Goal: Transaction & Acquisition: Purchase product/service

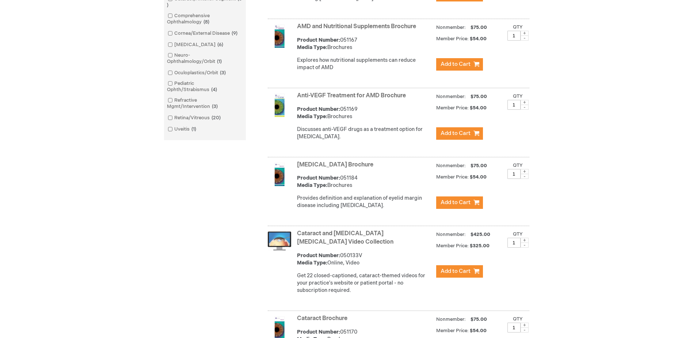
scroll to position [292, 0]
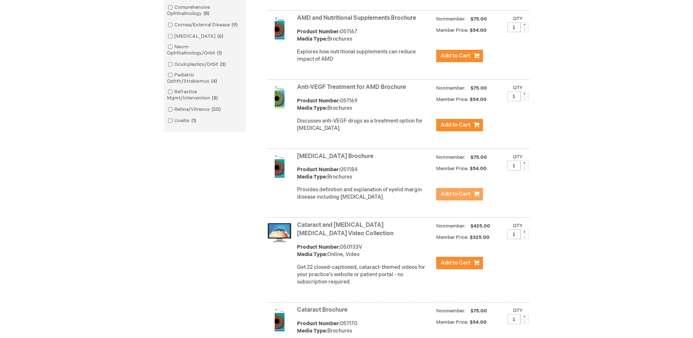
click at [457, 197] on span "Add to Cart" at bounding box center [456, 193] width 30 height 7
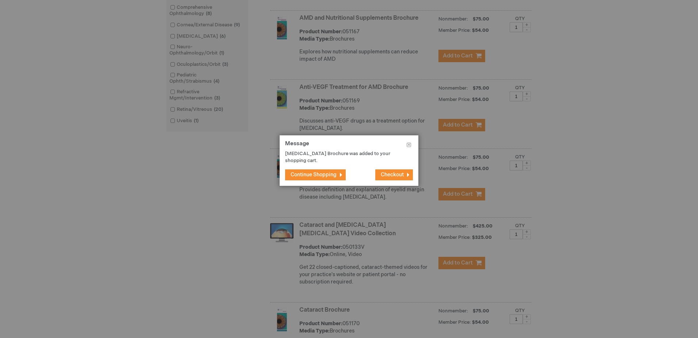
click at [331, 172] on span "Continue Shopping" at bounding box center [314, 174] width 46 height 6
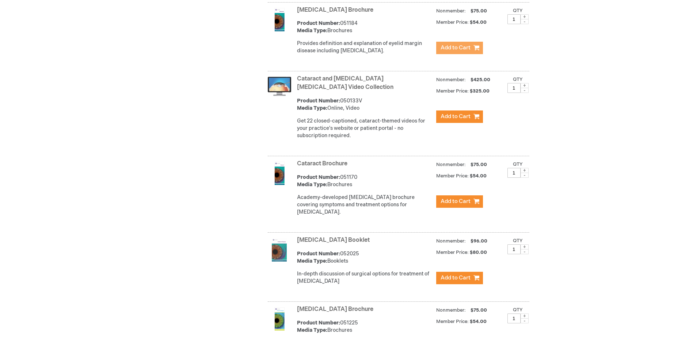
scroll to position [475, 0]
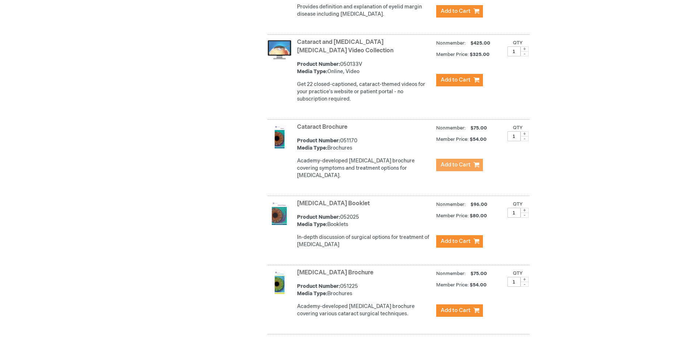
drag, startPoint x: 440, startPoint y: 174, endPoint x: 435, endPoint y: 174, distance: 5.1
click at [440, 171] on button "Add to Cart" at bounding box center [459, 165] width 47 height 12
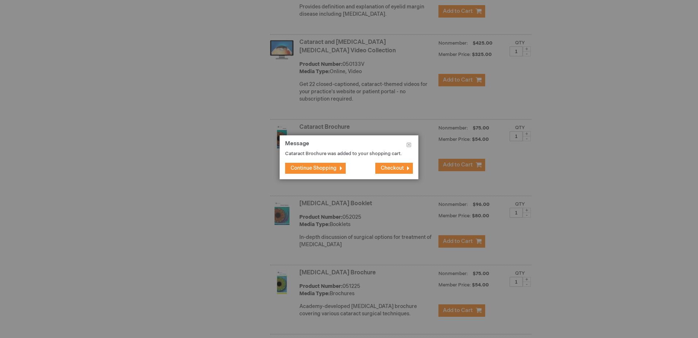
click at [334, 166] on span "Continue Shopping" at bounding box center [314, 168] width 46 height 6
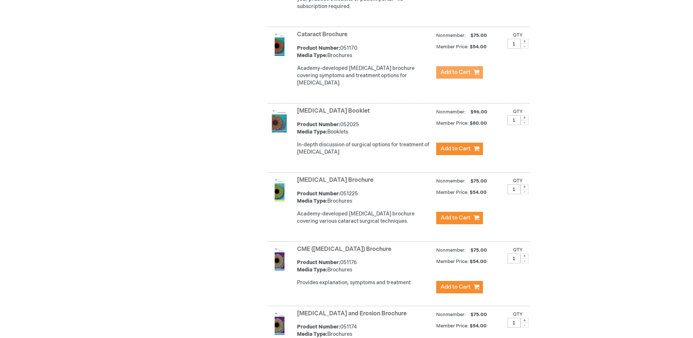
scroll to position [584, 0]
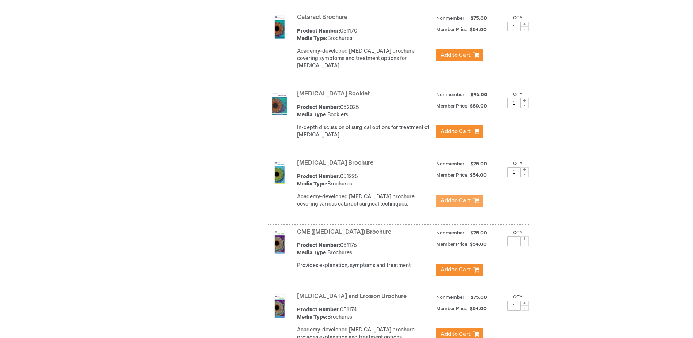
click at [445, 204] on span "Add to Cart" at bounding box center [456, 200] width 30 height 7
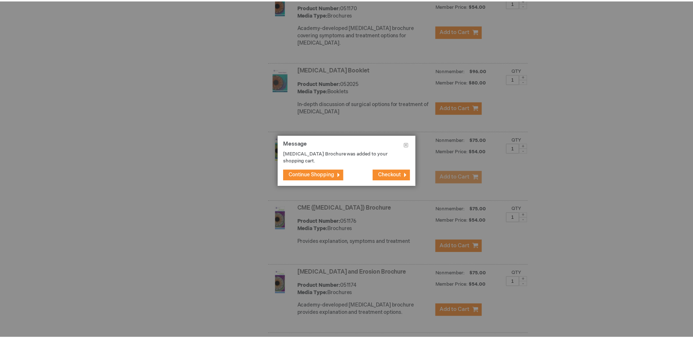
scroll to position [621, 0]
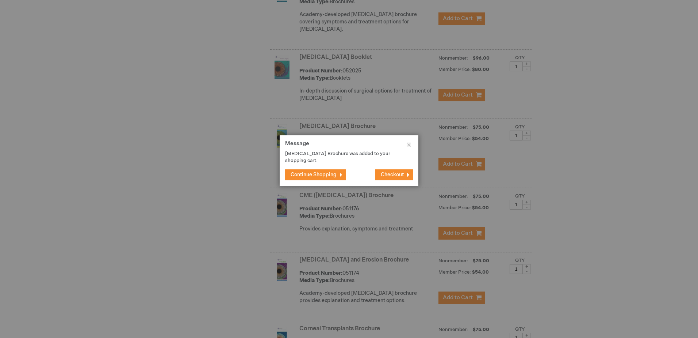
click at [327, 178] on button "Continue Shopping" at bounding box center [315, 174] width 61 height 11
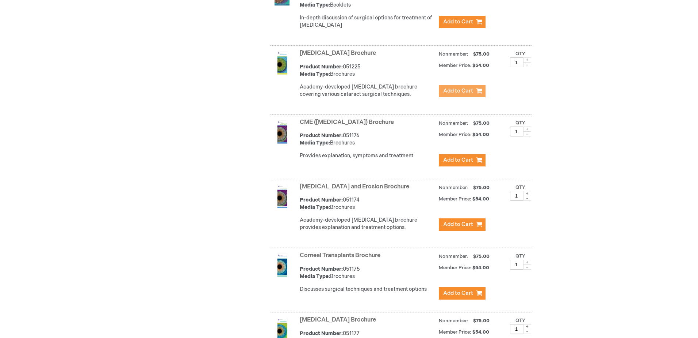
scroll to position [731, 0]
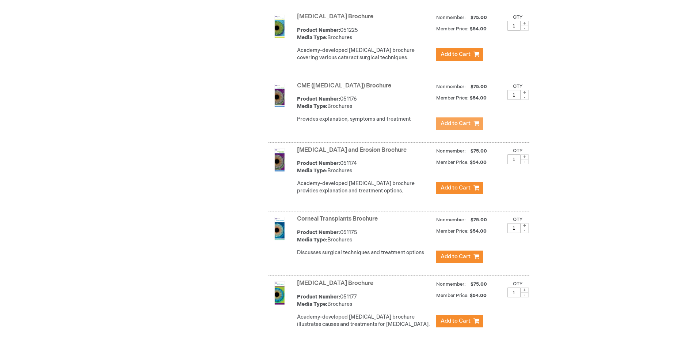
click at [459, 127] on span "Add to Cart" at bounding box center [456, 123] width 30 height 7
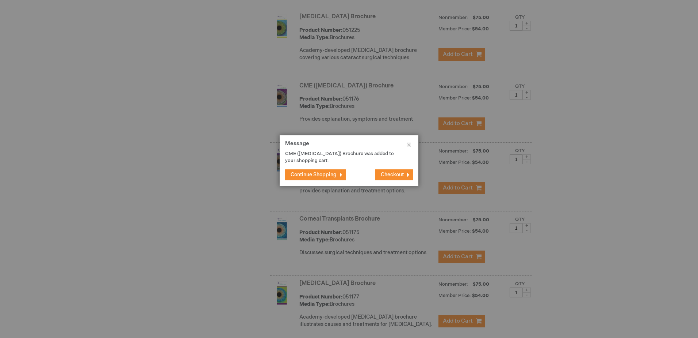
click at [323, 176] on span "Continue Shopping" at bounding box center [314, 174] width 46 height 6
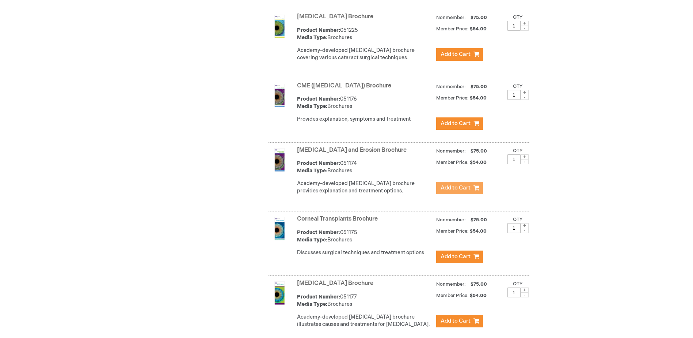
click at [459, 191] on span "Add to Cart" at bounding box center [456, 187] width 30 height 7
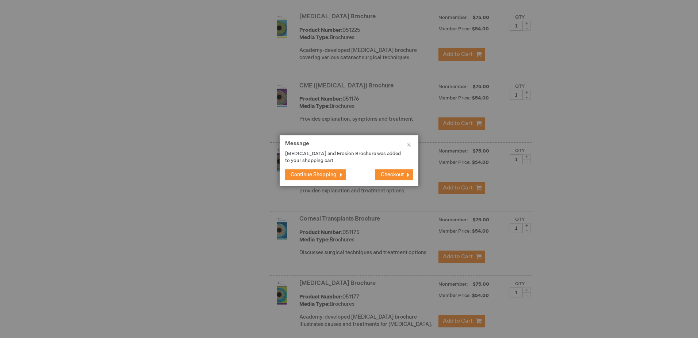
click at [333, 177] on span "Continue Shopping" at bounding box center [314, 174] width 46 height 6
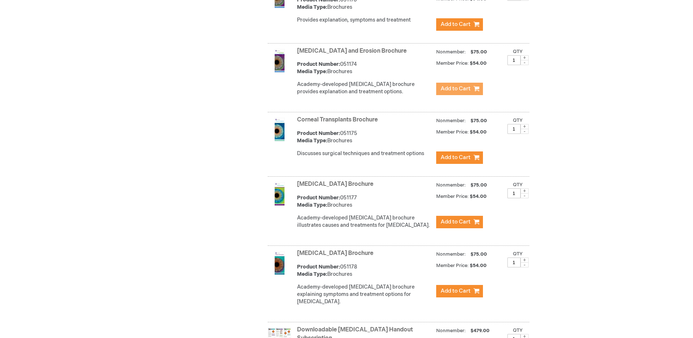
scroll to position [840, 0]
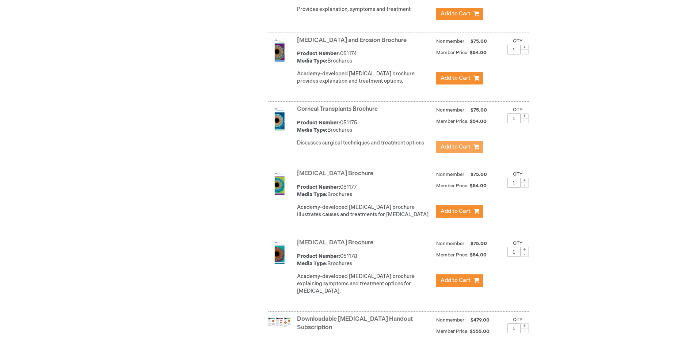
drag, startPoint x: 453, startPoint y: 155, endPoint x: 423, endPoint y: 160, distance: 30.5
click at [453, 150] on span "Add to Cart" at bounding box center [456, 146] width 30 height 7
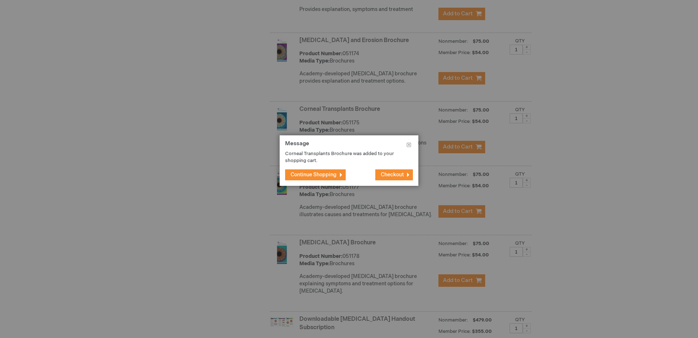
click at [336, 175] on span "Continue Shopping" at bounding box center [314, 174] width 46 height 6
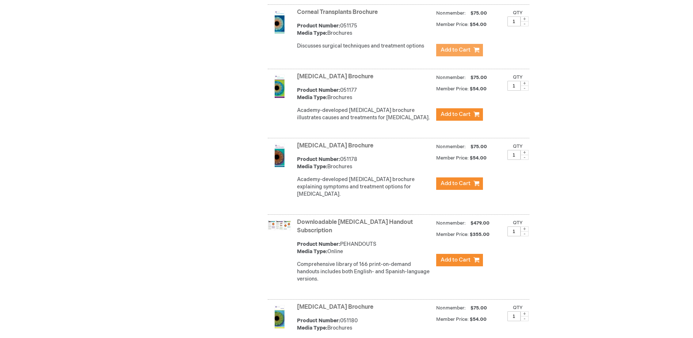
scroll to position [950, 0]
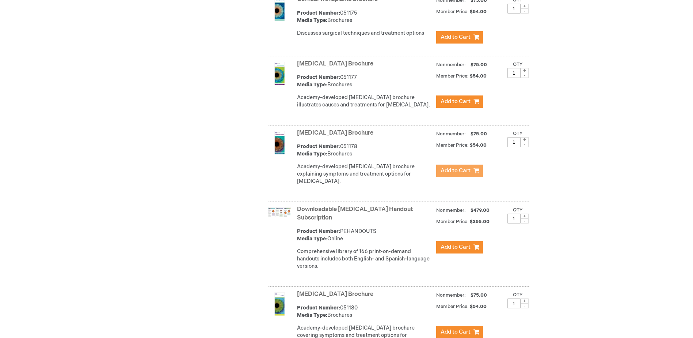
click at [454, 174] on span "Add to Cart" at bounding box center [456, 170] width 30 height 7
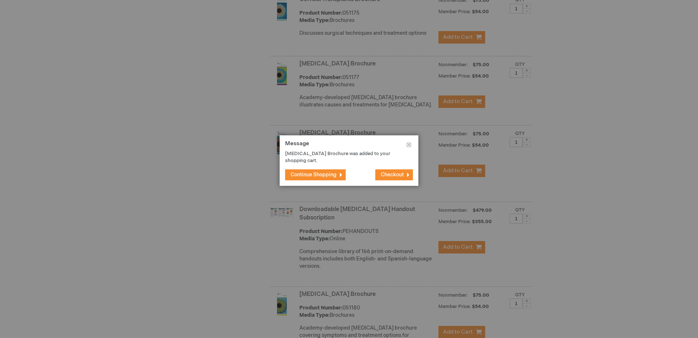
click at [330, 177] on span "Continue Shopping" at bounding box center [314, 174] width 46 height 6
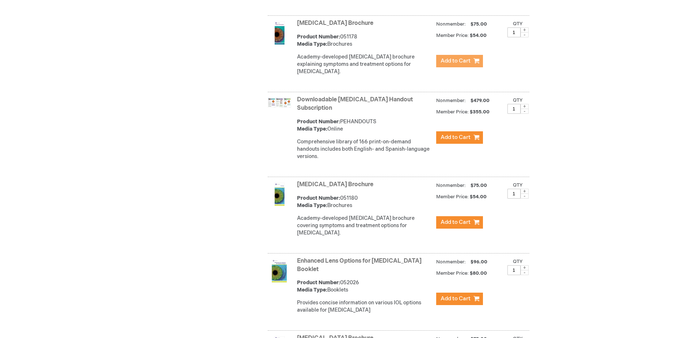
scroll to position [1096, 0]
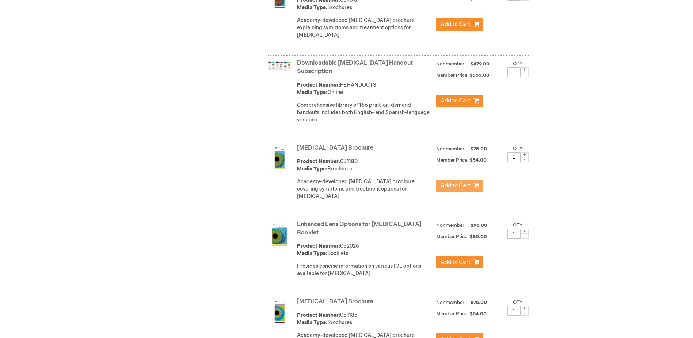
click at [450, 189] on span "Add to Cart" at bounding box center [456, 185] width 30 height 7
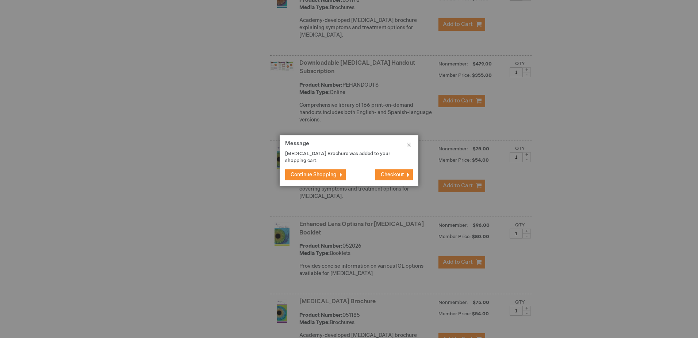
click at [338, 169] on button "Continue Shopping" at bounding box center [315, 174] width 61 height 11
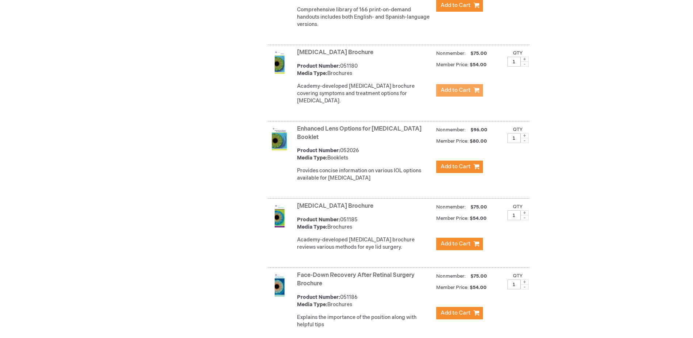
scroll to position [1205, 0]
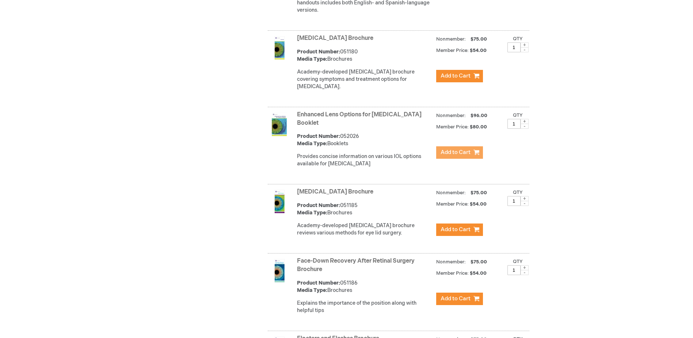
click at [443, 156] on span "Add to Cart" at bounding box center [456, 152] width 30 height 7
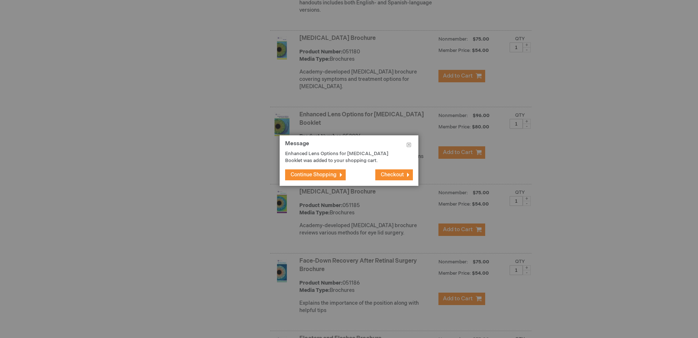
click at [334, 178] on button "Continue Shopping" at bounding box center [315, 174] width 61 height 11
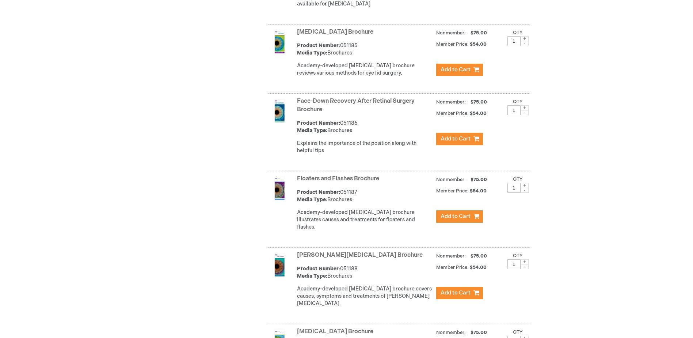
scroll to position [1388, 0]
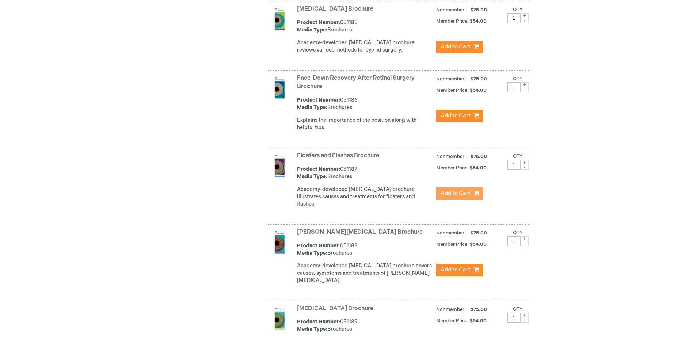
click at [444, 195] on span "Add to Cart" at bounding box center [456, 193] width 30 height 7
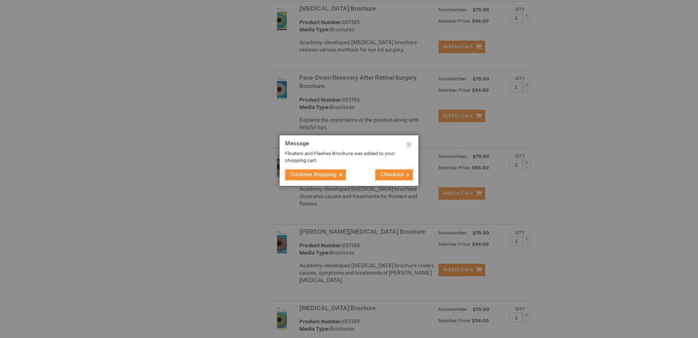
click at [338, 178] on button "Continue Shopping" at bounding box center [315, 174] width 61 height 11
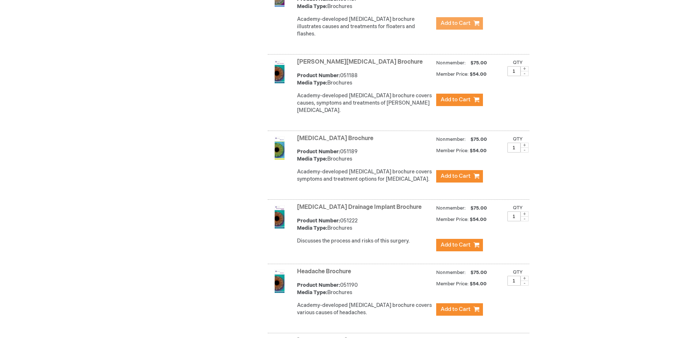
scroll to position [1571, 0]
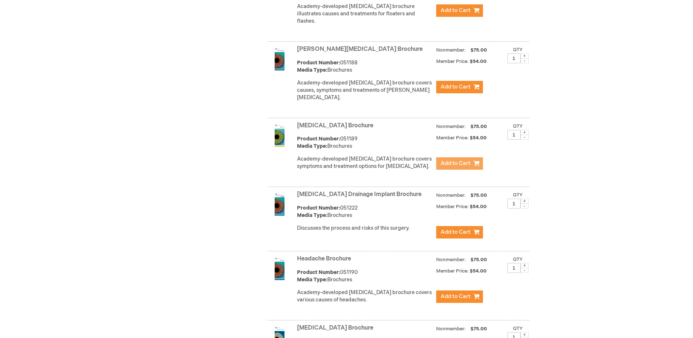
click at [453, 160] on span "Add to Cart" at bounding box center [456, 163] width 30 height 7
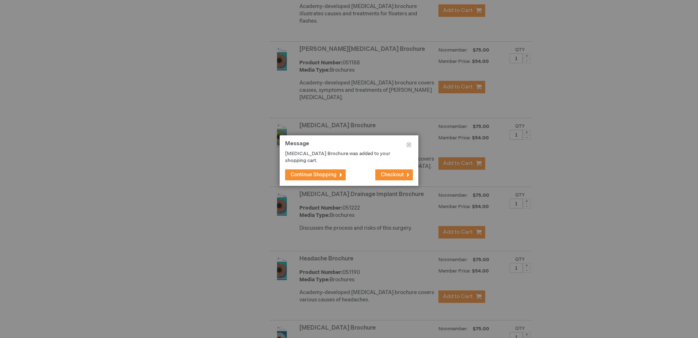
click at [318, 177] on span "Continue Shopping" at bounding box center [314, 174] width 46 height 6
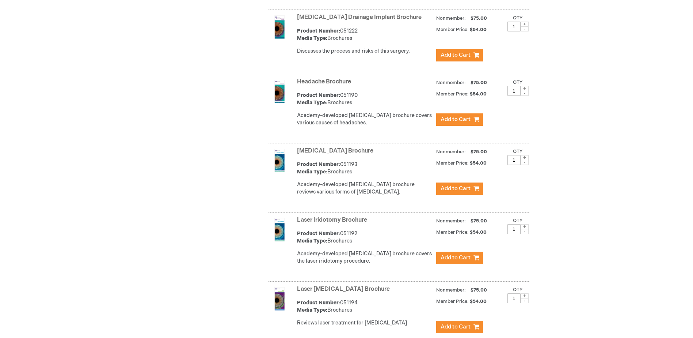
scroll to position [1753, 0]
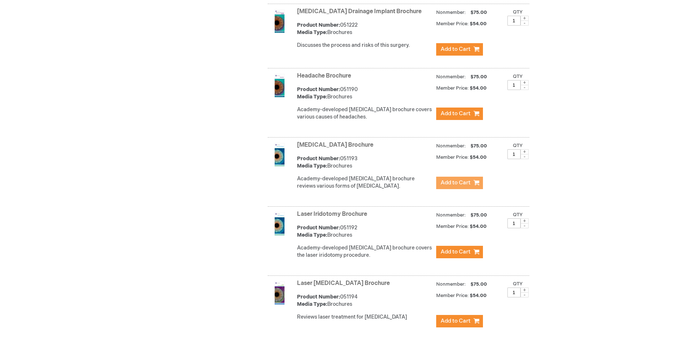
drag, startPoint x: 447, startPoint y: 175, endPoint x: 442, endPoint y: 175, distance: 5.1
click at [447, 179] on span "Add to Cart" at bounding box center [456, 182] width 30 height 7
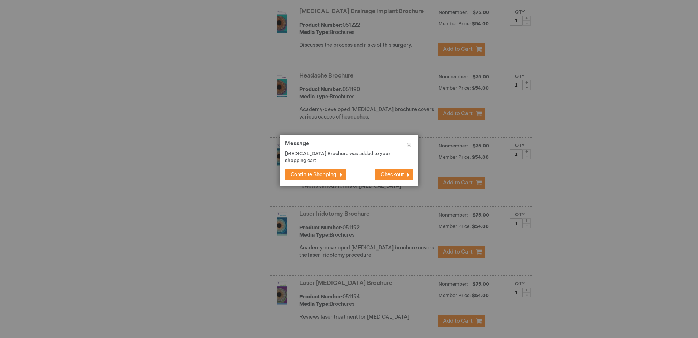
click at [332, 171] on span "Continue Shopping" at bounding box center [314, 174] width 46 height 6
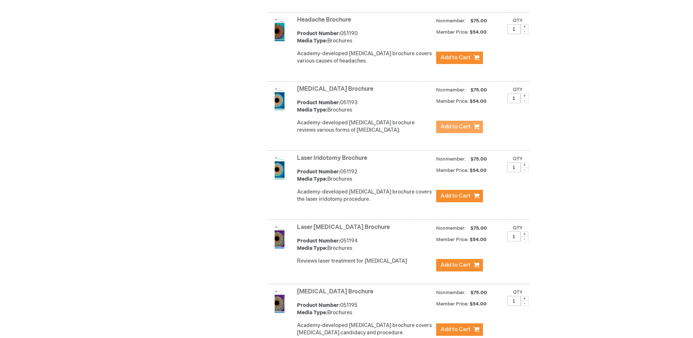
scroll to position [1826, 0]
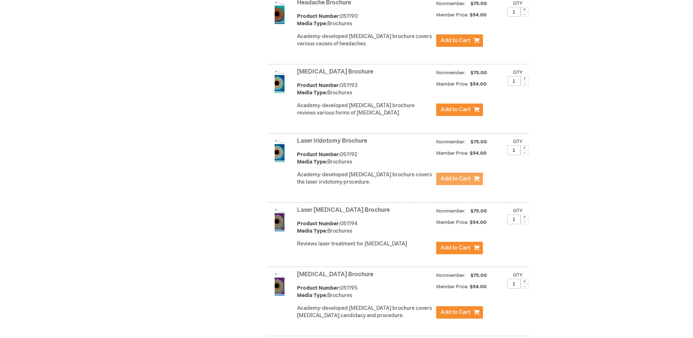
click at [449, 175] on span "Add to Cart" at bounding box center [456, 178] width 30 height 7
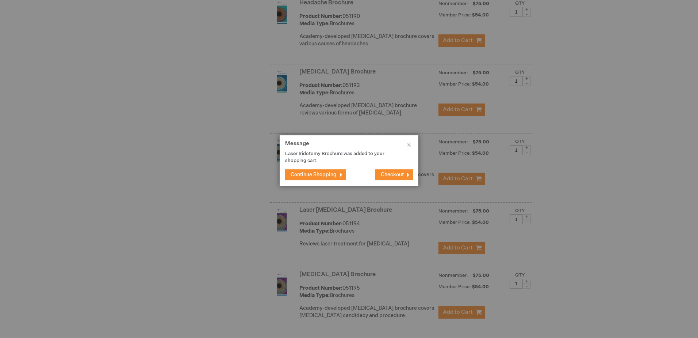
click at [337, 176] on span "Continue Shopping" at bounding box center [314, 174] width 46 height 6
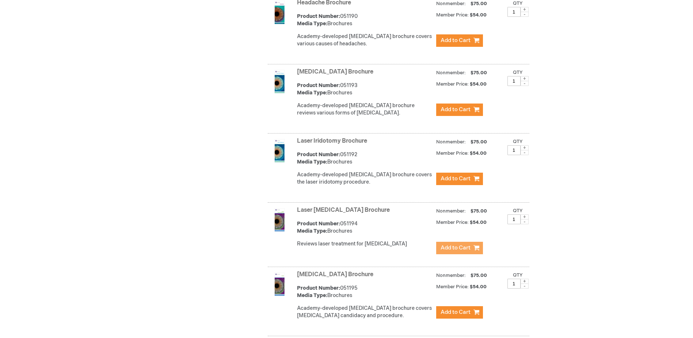
click at [444, 244] on span "Add to Cart" at bounding box center [456, 247] width 30 height 7
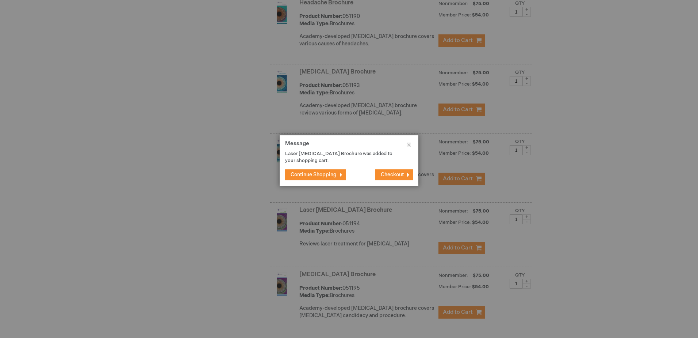
click at [332, 177] on span "Continue Shopping" at bounding box center [314, 174] width 46 height 6
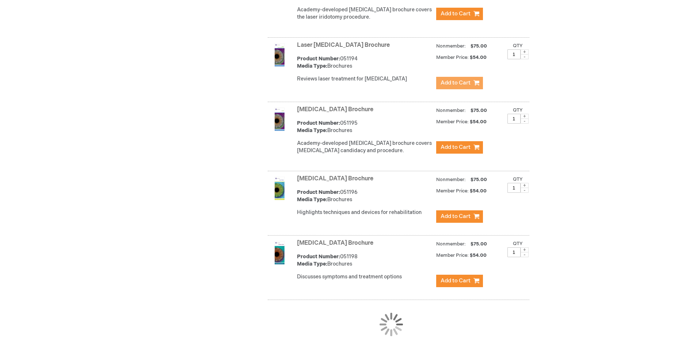
scroll to position [2009, 0]
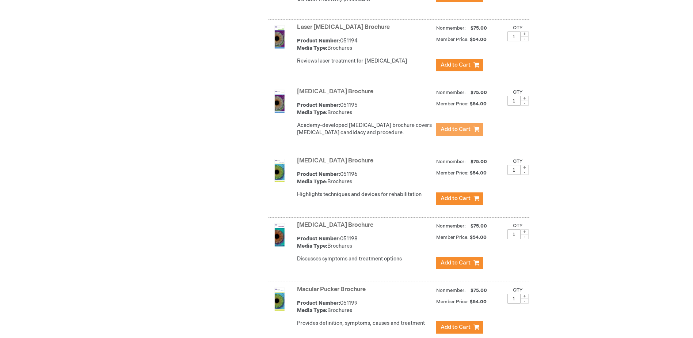
click at [444, 126] on span "Add to Cart" at bounding box center [456, 129] width 30 height 7
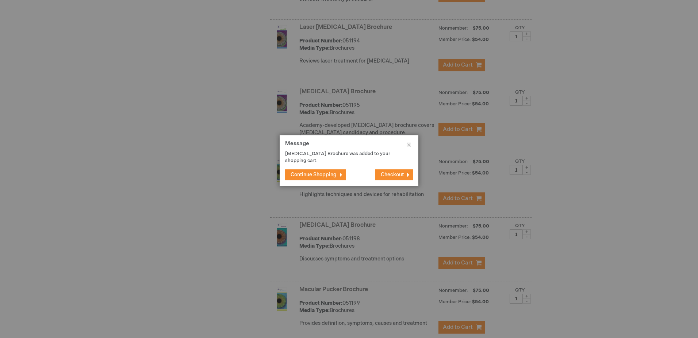
click at [340, 170] on button "Continue Shopping" at bounding box center [315, 174] width 61 height 11
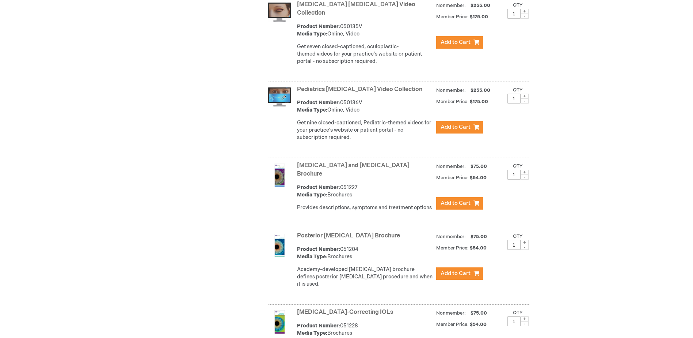
scroll to position [2374, 0]
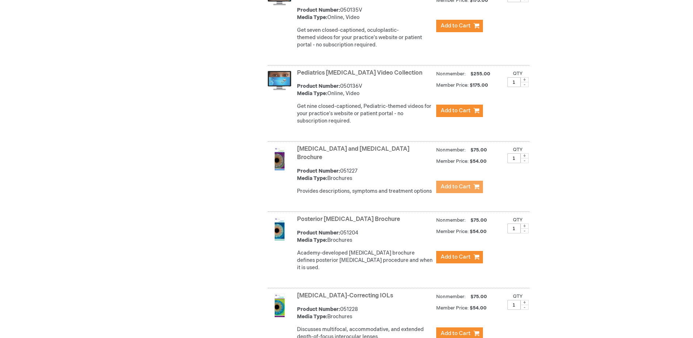
click at [442, 183] on span "Add to Cart" at bounding box center [456, 186] width 30 height 7
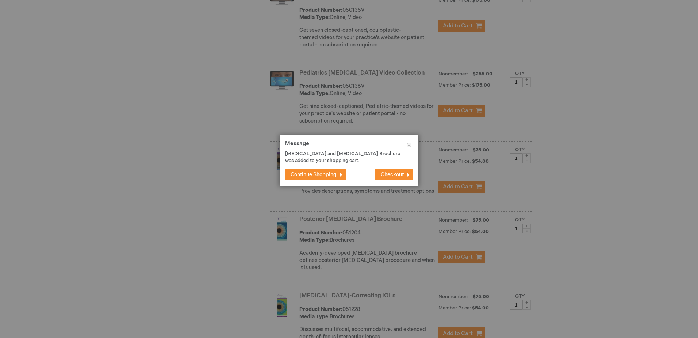
click at [331, 175] on span "Continue Shopping" at bounding box center [314, 174] width 46 height 6
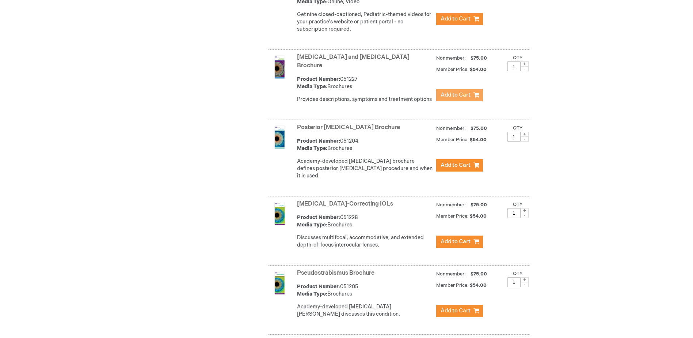
scroll to position [2484, 0]
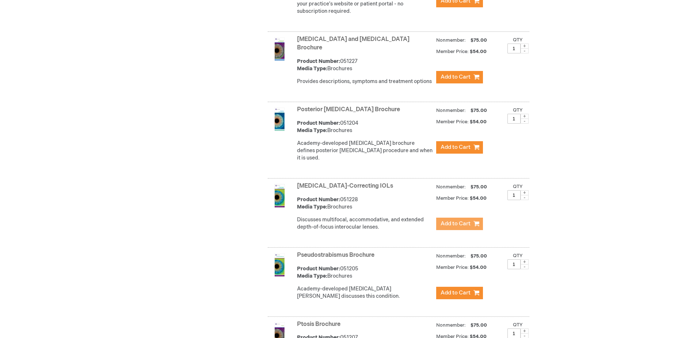
click at [446, 220] on span "Add to Cart" at bounding box center [456, 223] width 30 height 7
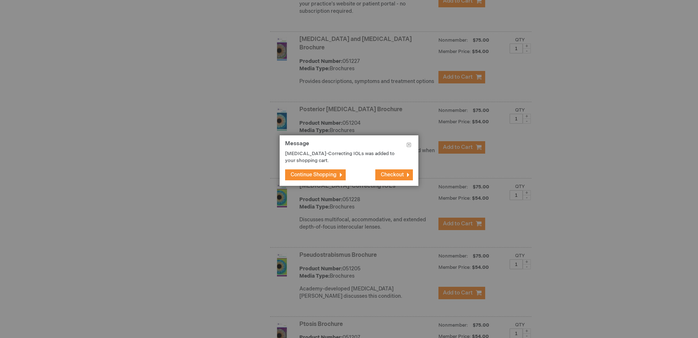
click at [338, 176] on button "Continue Shopping" at bounding box center [315, 174] width 61 height 11
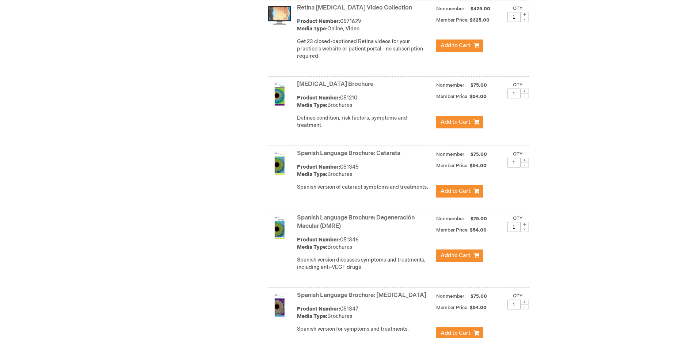
scroll to position [2886, 0]
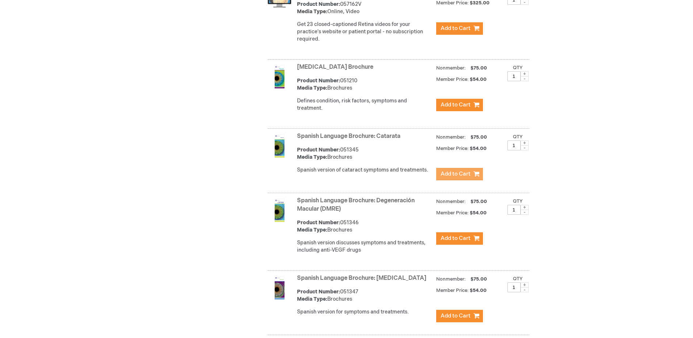
click at [441, 170] on span "Add to Cart" at bounding box center [456, 173] width 30 height 7
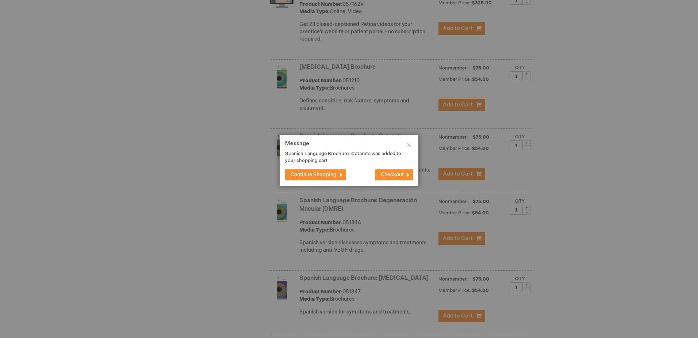
click at [334, 176] on span "Continue Shopping" at bounding box center [314, 174] width 46 height 6
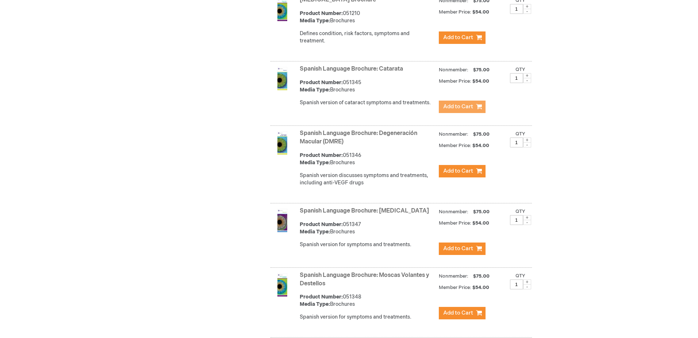
scroll to position [2959, 0]
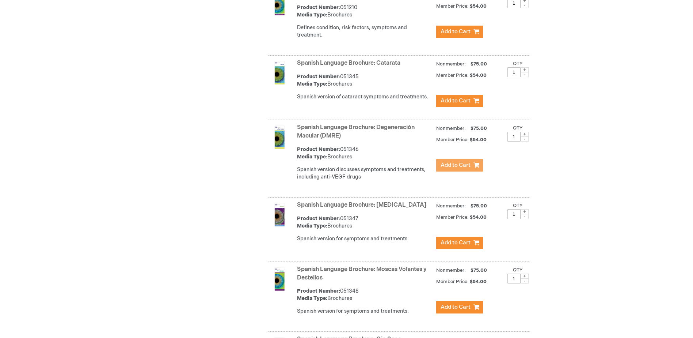
click at [436, 159] on button "Add to Cart" at bounding box center [459, 165] width 47 height 12
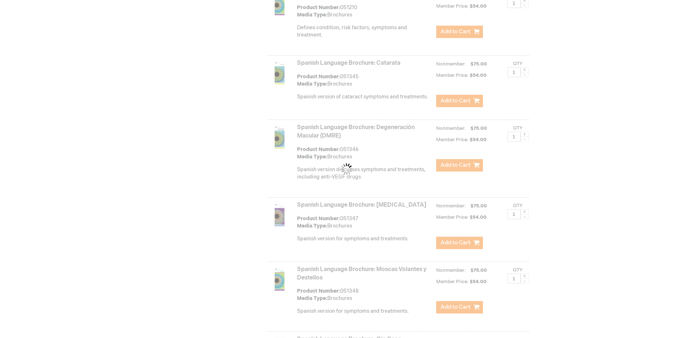
click at [455, 159] on div "Please wait..." at bounding box center [346, 169] width 693 height 338
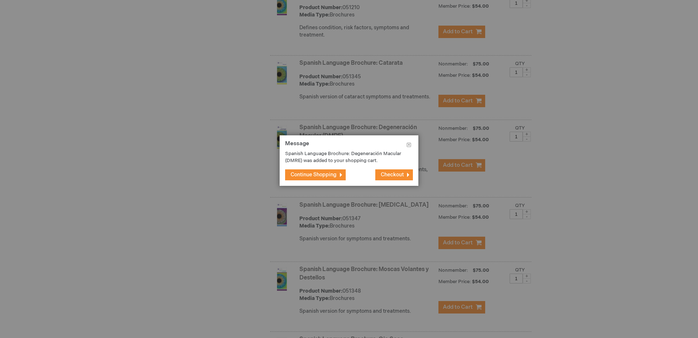
click at [330, 178] on span "Continue Shopping" at bounding box center [314, 174] width 46 height 6
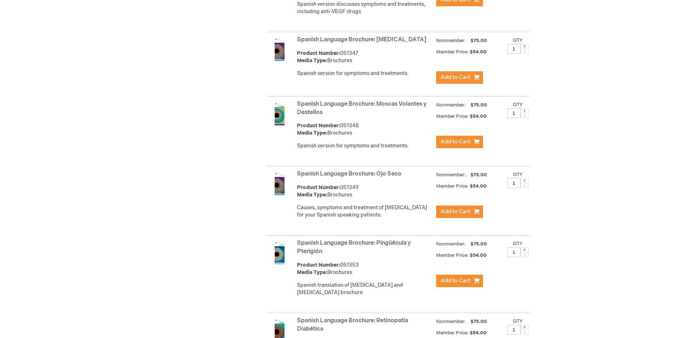
scroll to position [3141, 0]
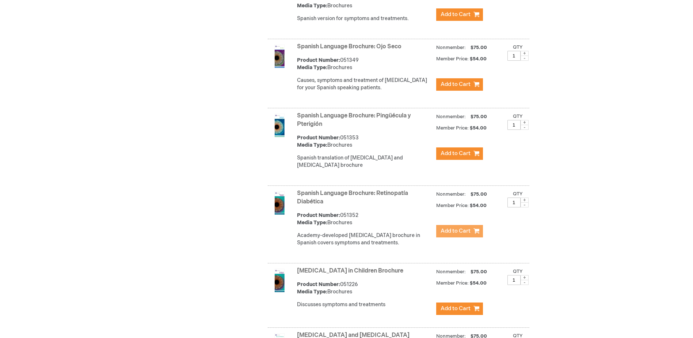
click at [450, 227] on span "Add to Cart" at bounding box center [456, 230] width 30 height 7
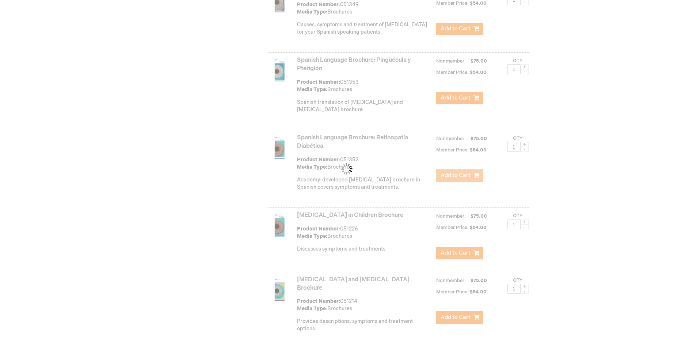
scroll to position [3324, 0]
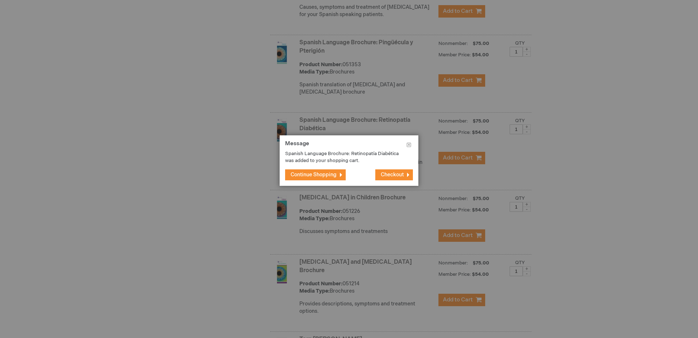
click at [325, 176] on span "Continue Shopping" at bounding box center [314, 174] width 46 height 6
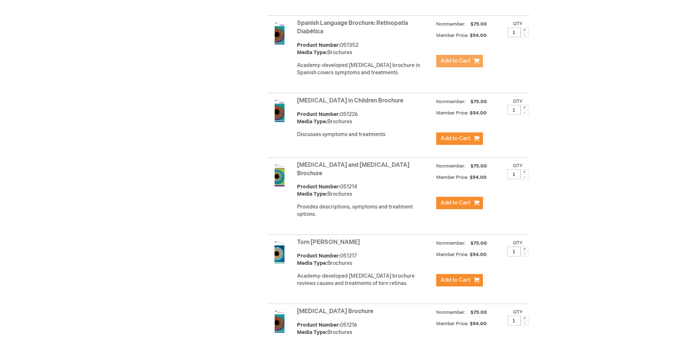
scroll to position [3434, 0]
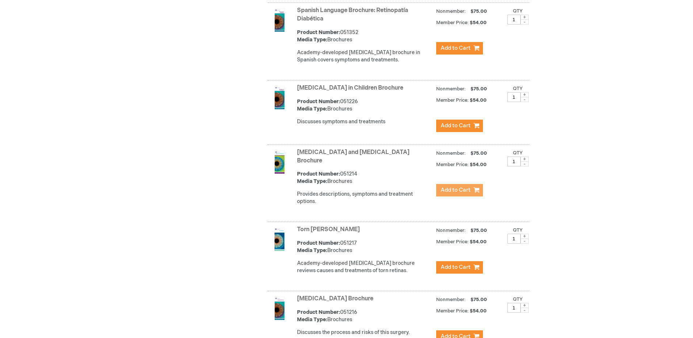
click at [446, 186] on span "Add to Cart" at bounding box center [456, 189] width 30 height 7
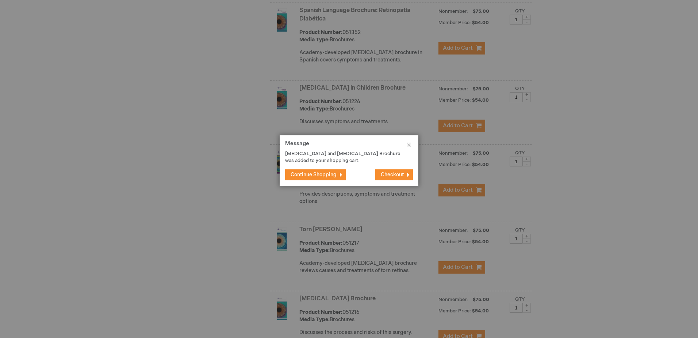
click at [326, 171] on button "Continue Shopping" at bounding box center [315, 174] width 61 height 11
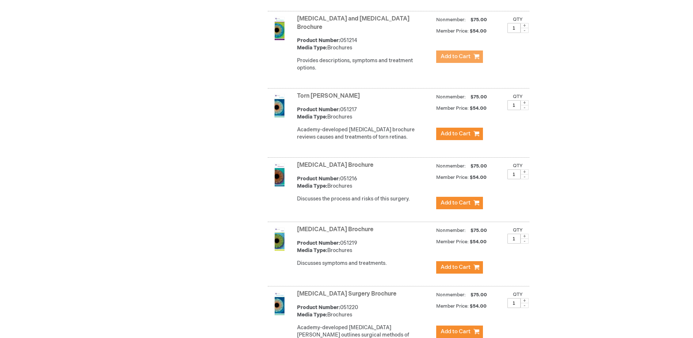
scroll to position [3580, 0]
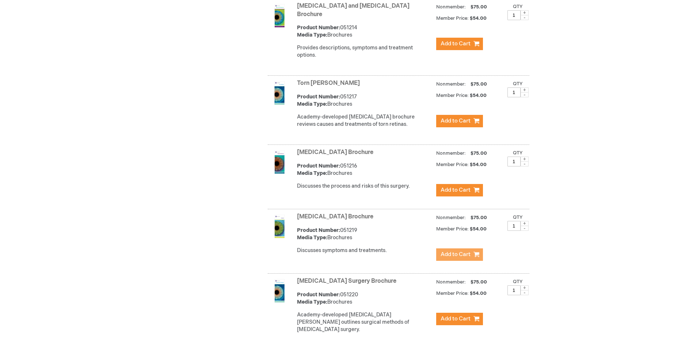
click at [443, 251] on span "Add to Cart" at bounding box center [456, 254] width 30 height 7
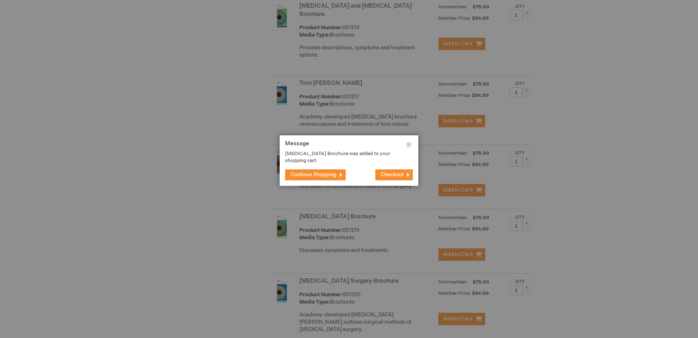
click at [318, 171] on span "Continue Shopping" at bounding box center [314, 174] width 46 height 6
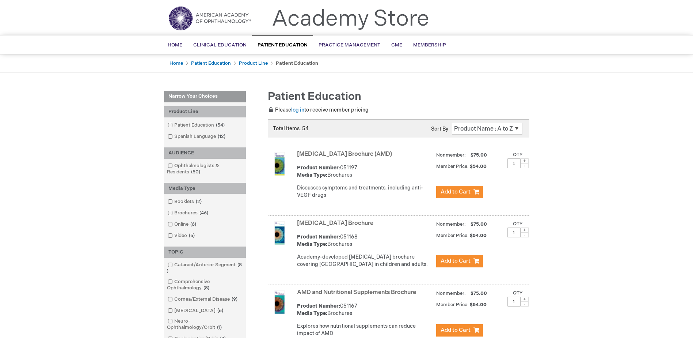
scroll to position [0, 0]
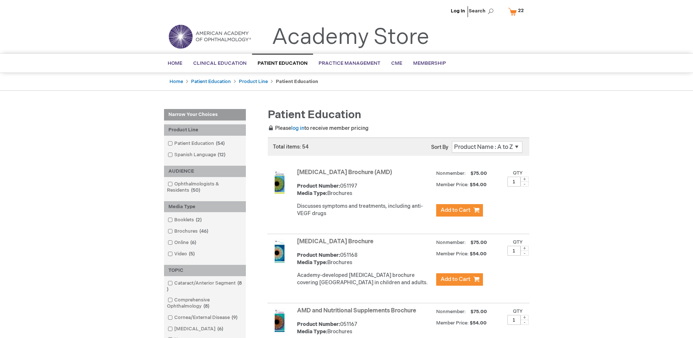
click at [515, 14] on link "My Cart 22 22 items" at bounding box center [518, 11] width 22 height 13
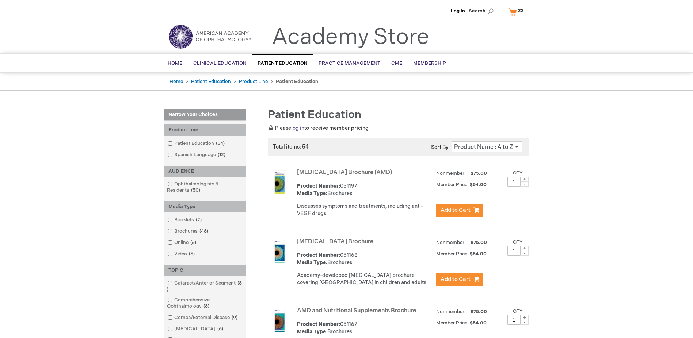
click at [299, 127] on link "log in" at bounding box center [297, 128] width 13 height 6
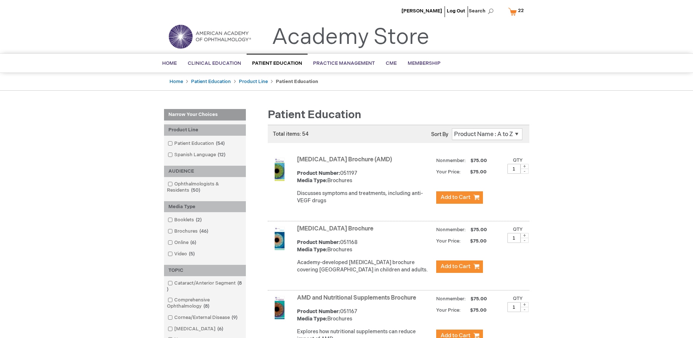
drag, startPoint x: 48, startPoint y: 119, endPoint x: 60, endPoint y: 113, distance: 13.6
